Goal: Find specific page/section: Find specific page/section

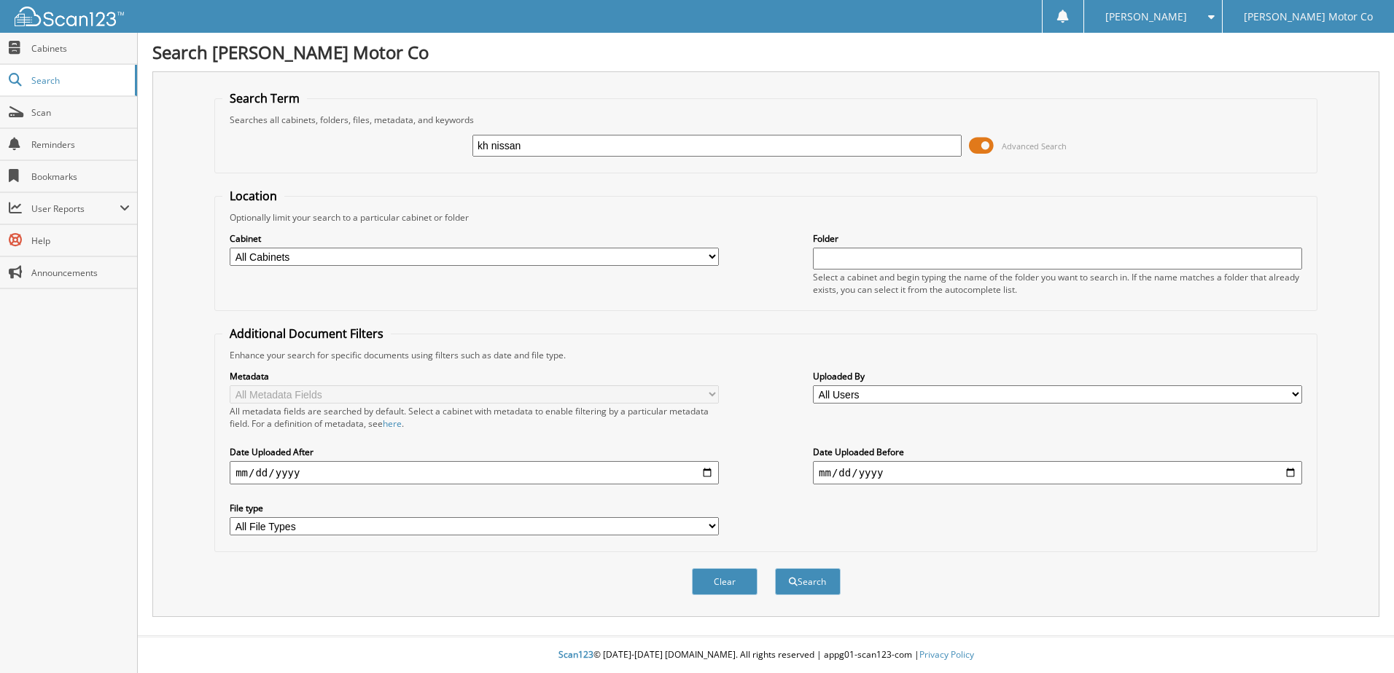
type input "kh nissan"
click at [775, 568] on button "Search" at bounding box center [808, 581] width 66 height 27
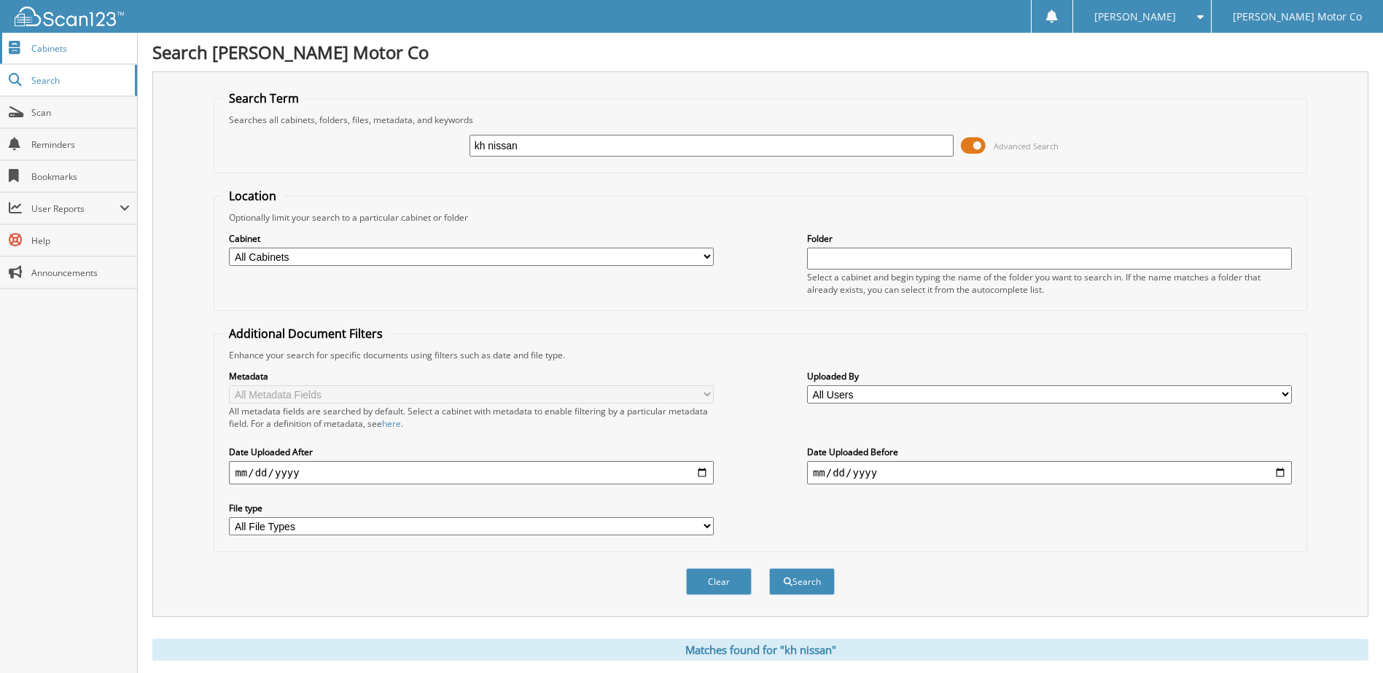
type input "kh nissan"
click at [77, 43] on span "Cabinets" at bounding box center [80, 48] width 98 height 12
